Goal: Task Accomplishment & Management: Manage account settings

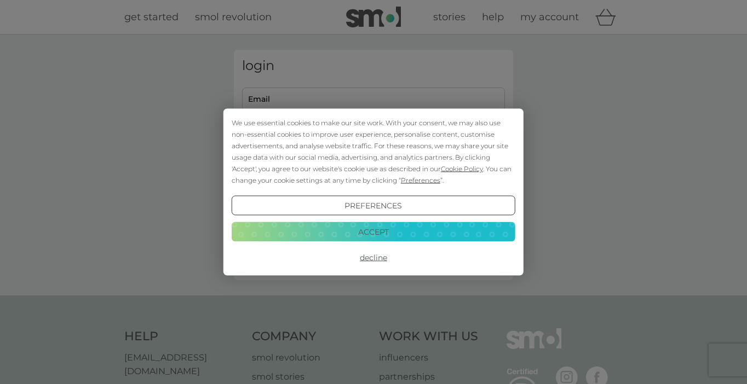
click at [319, 99] on div "We use essential cookies to make our site work. With your consent, we may also …" at bounding box center [373, 192] width 747 height 384
click at [355, 232] on button "Accept" at bounding box center [374, 232] width 284 height 20
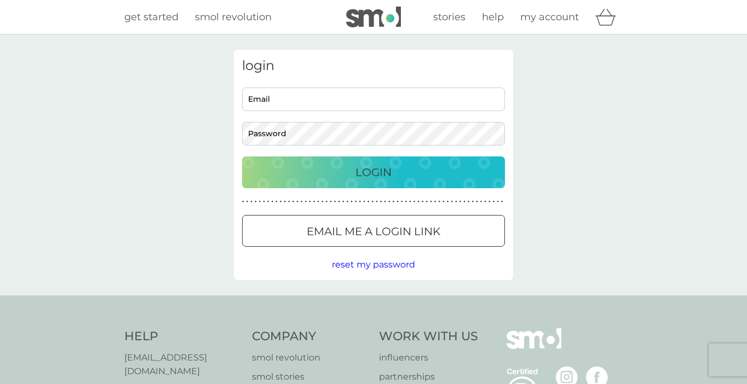
click at [323, 97] on input "Email" at bounding box center [373, 100] width 263 height 24
type input "[PERSON_NAME][EMAIL_ADDRESS][DOMAIN_NAME]"
click at [363, 234] on div at bounding box center [373, 232] width 39 height 12
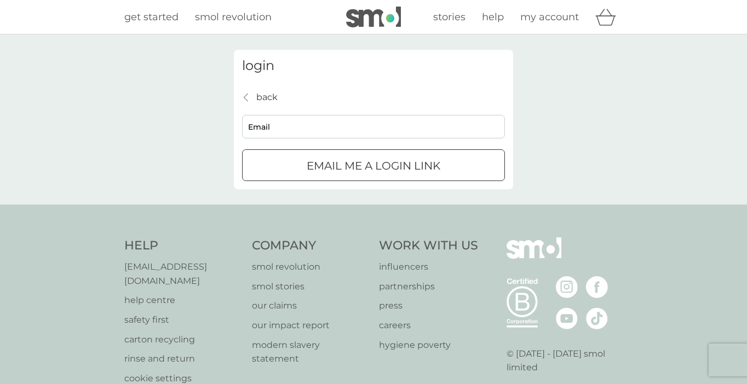
click at [292, 127] on input "Email" at bounding box center [373, 127] width 263 height 24
type input "[PERSON_NAME][EMAIL_ADDRESS][DOMAIN_NAME]"
click at [365, 169] on div "submit" at bounding box center [373, 166] width 39 height 12
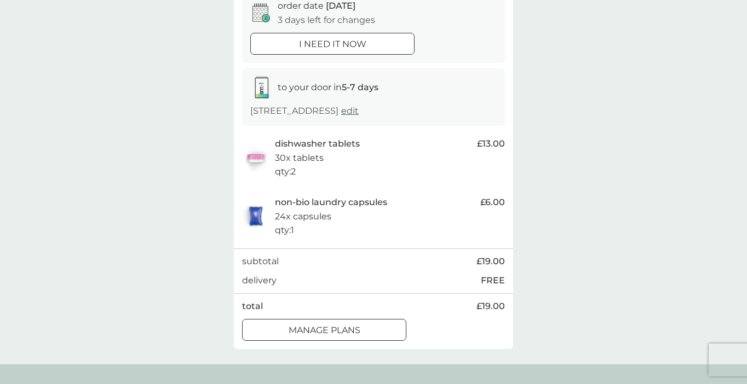
scroll to position [122, 0]
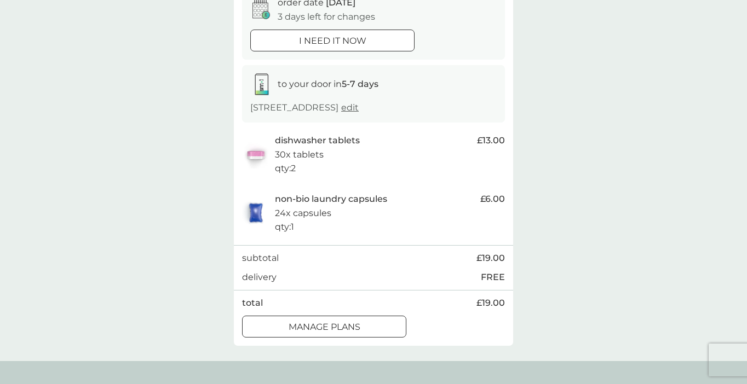
click at [329, 330] on div at bounding box center [323, 327] width 39 height 12
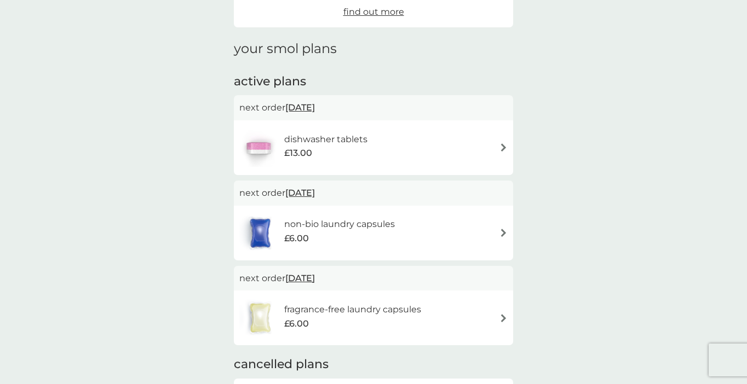
scroll to position [127, 0]
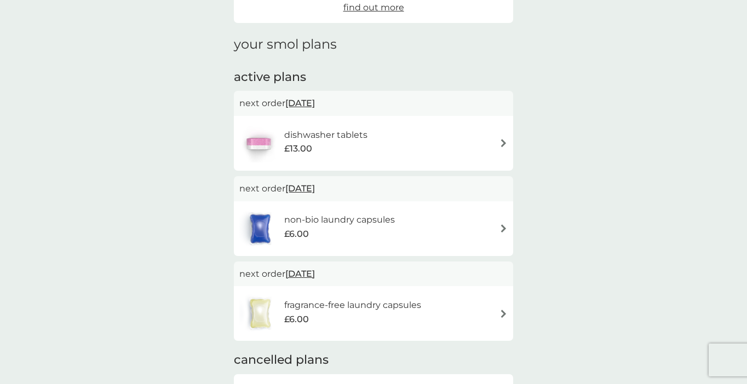
click at [350, 139] on h6 "dishwasher tablets" at bounding box center [325, 135] width 83 height 14
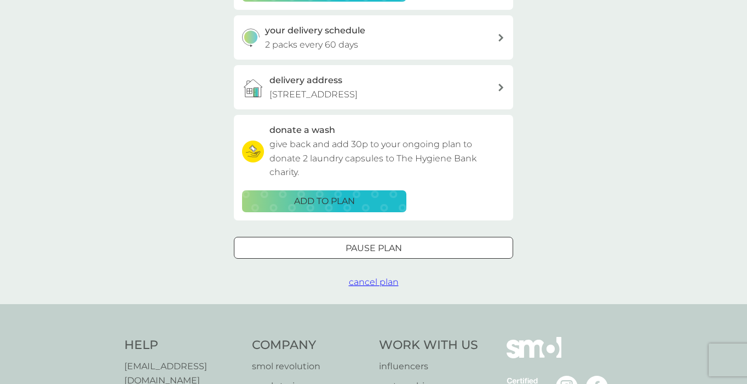
scroll to position [260, 0]
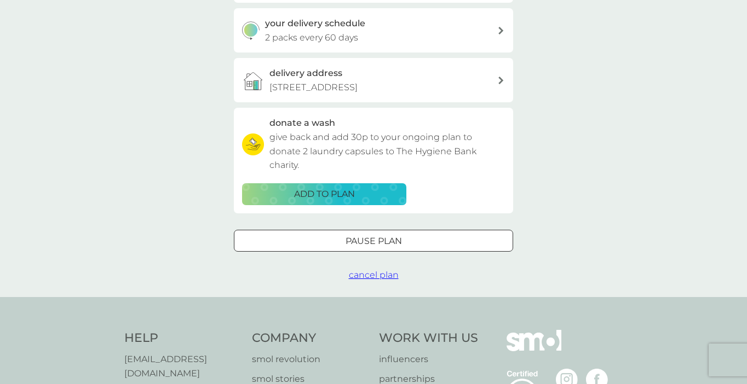
click at [370, 273] on span "cancel plan" at bounding box center [374, 275] width 50 height 10
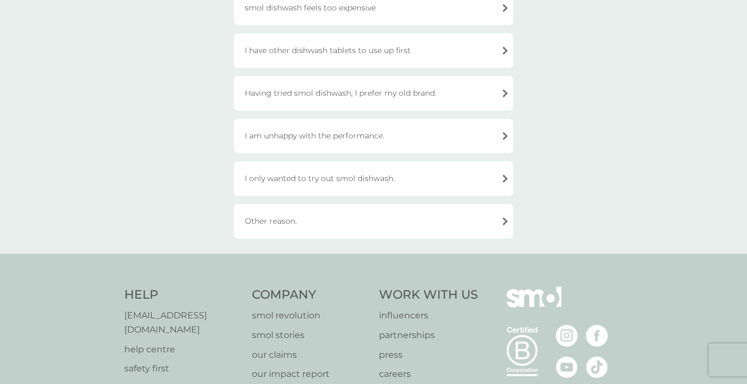
scroll to position [180, 0]
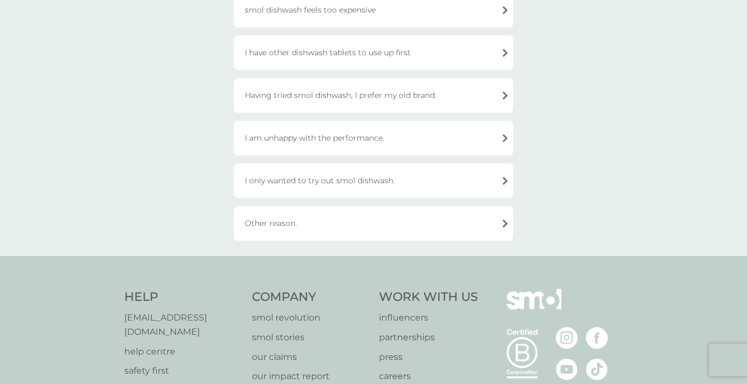
click at [309, 231] on div "Other reason." at bounding box center [373, 223] width 279 height 35
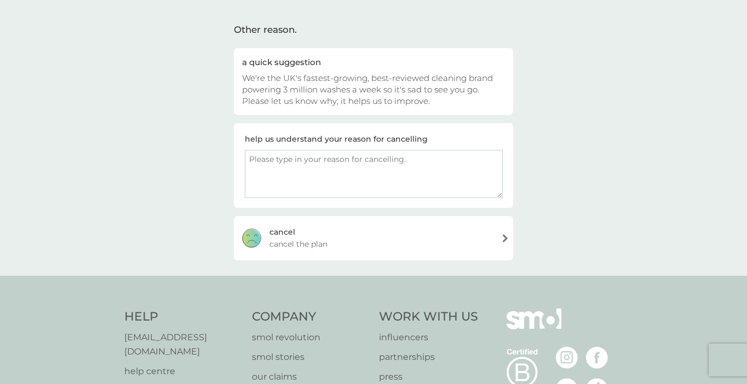
scroll to position [68, 0]
click at [286, 162] on textarea at bounding box center [374, 175] width 258 height 48
type textarea "I don't have a dishwasher anymore"
click at [336, 239] on div "cancel cancel the plan" at bounding box center [373, 239] width 279 height 44
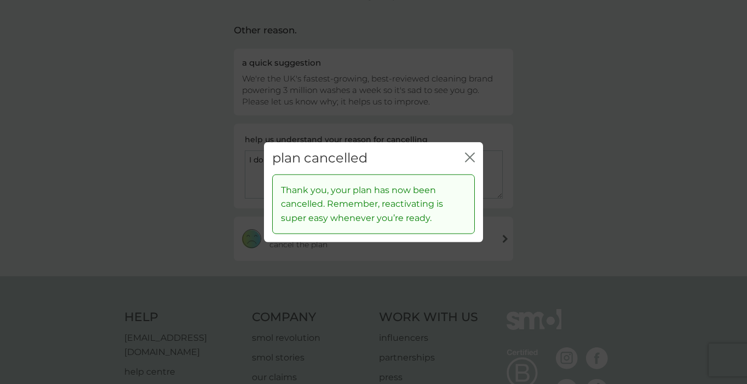
click at [471, 158] on icon "close" at bounding box center [470, 158] width 10 height 10
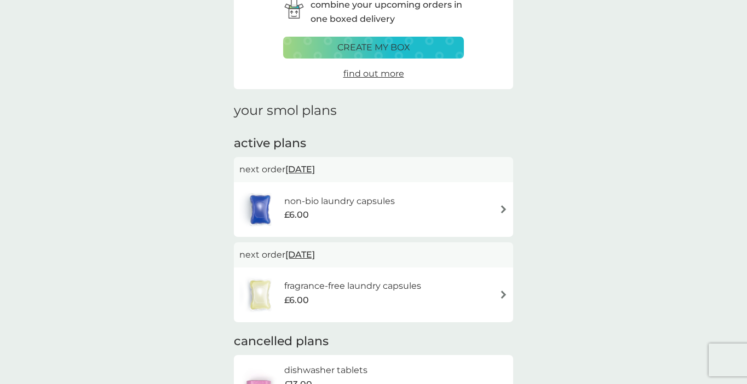
scroll to position [67, 0]
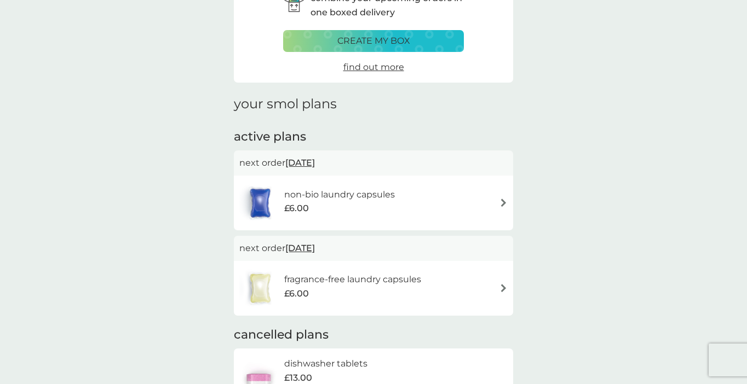
click at [365, 200] on h6 "non-bio laundry capsules" at bounding box center [339, 195] width 111 height 14
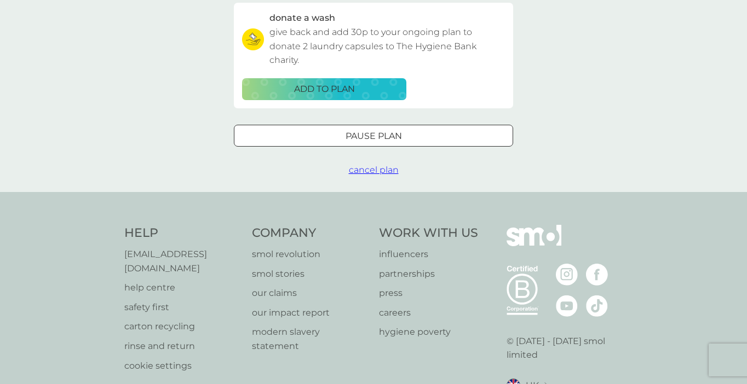
scroll to position [365, 0]
click at [365, 170] on span "cancel plan" at bounding box center [374, 169] width 50 height 10
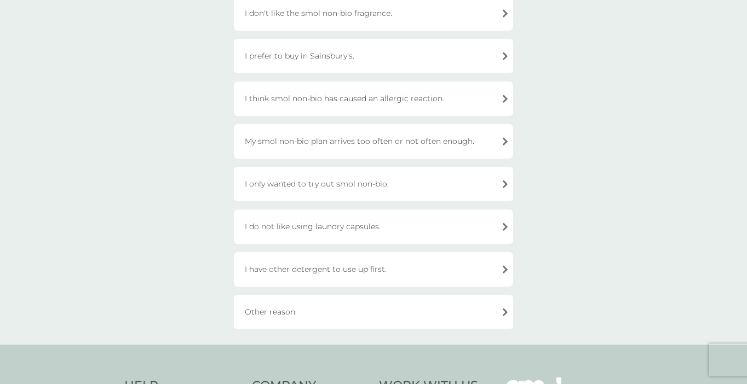
scroll to position [265, 0]
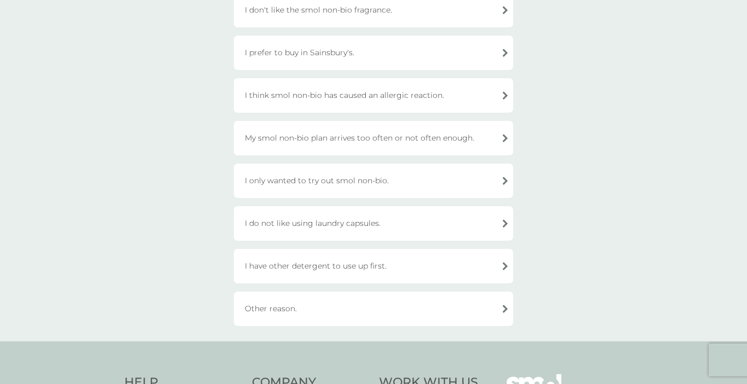
click at [321, 48] on div "I prefer to buy in Sainsbury's." at bounding box center [373, 53] width 279 height 35
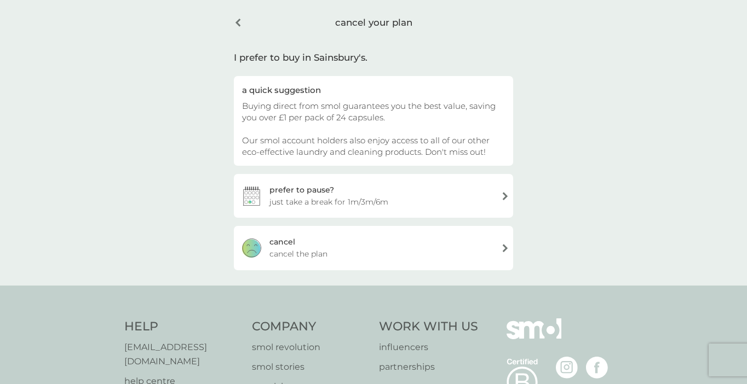
scroll to position [41, 0]
click at [341, 248] on div "cancel cancel the plan" at bounding box center [373, 249] width 279 height 44
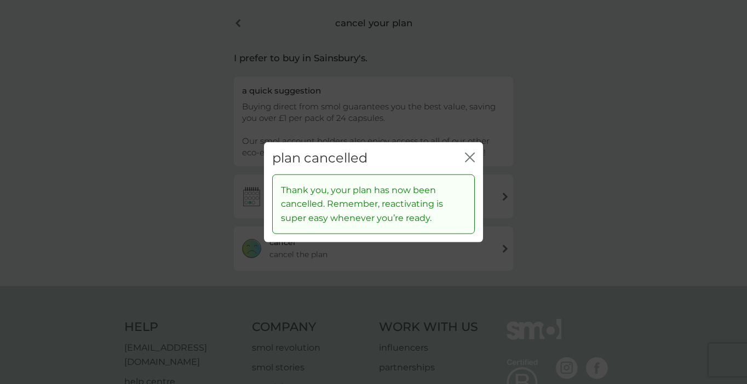
click at [469, 153] on icon "close" at bounding box center [470, 158] width 10 height 10
